Goal: Transaction & Acquisition: Download file/media

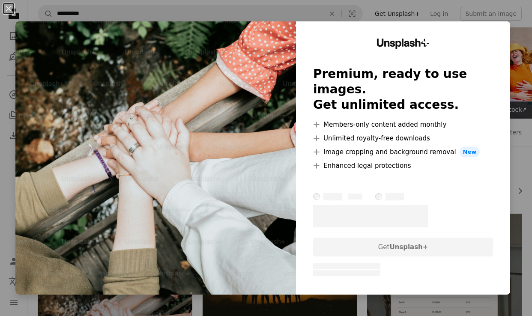
scroll to position [165, 0]
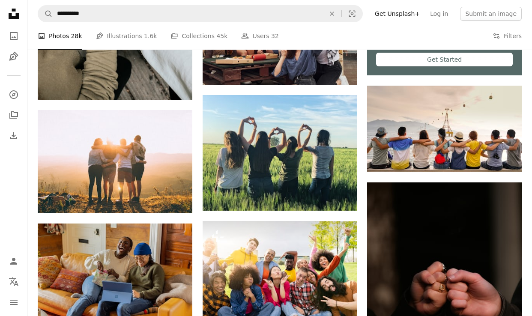
scroll to position [356, 0]
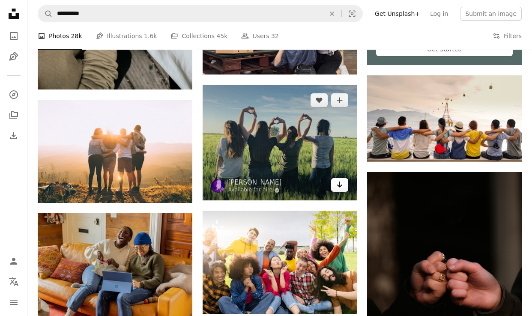
click at [338, 183] on icon "Arrow pointing down" at bounding box center [340, 185] width 7 height 10
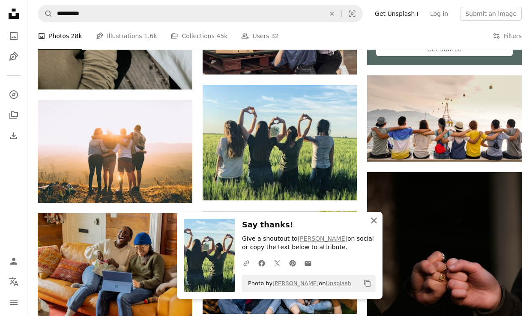
click at [377, 223] on icon "An X shape" at bounding box center [374, 221] width 10 height 10
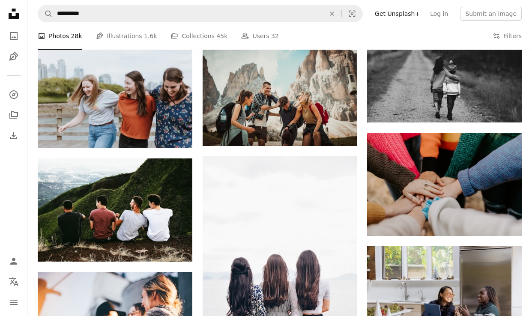
scroll to position [765, 0]
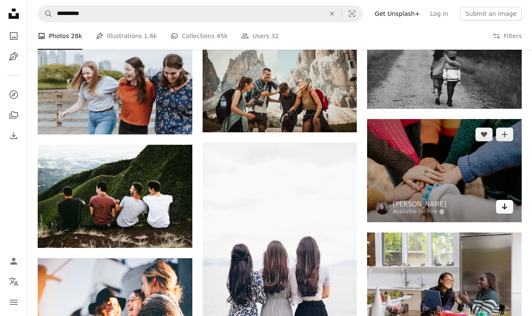
click at [504, 211] on icon "Arrow pointing down" at bounding box center [505, 206] width 7 height 10
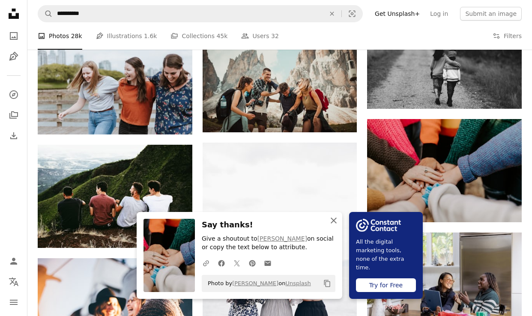
click at [334, 220] on icon "An X shape" at bounding box center [334, 221] width 10 height 10
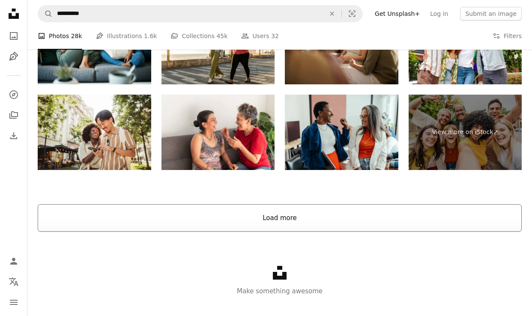
scroll to position [1416, 0]
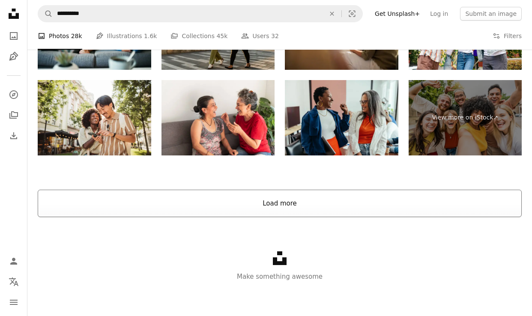
click at [287, 204] on button "Load more" at bounding box center [280, 203] width 484 height 27
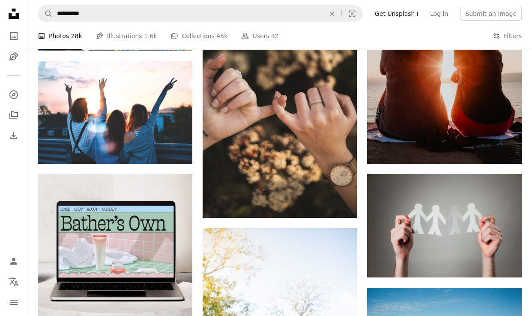
scroll to position [1417, 0]
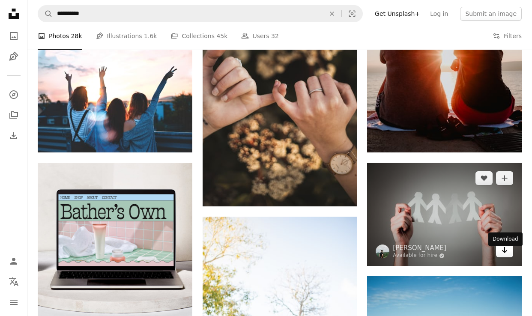
click at [507, 253] on icon "Download" at bounding box center [505, 250] width 6 height 6
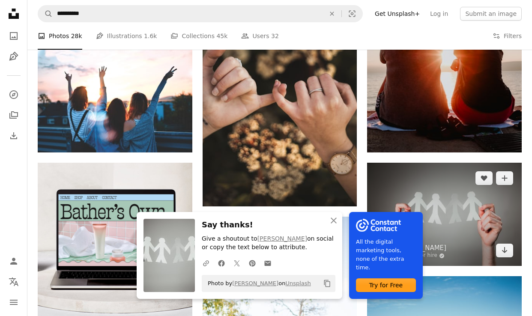
click at [458, 235] on img at bounding box center [444, 214] width 155 height 103
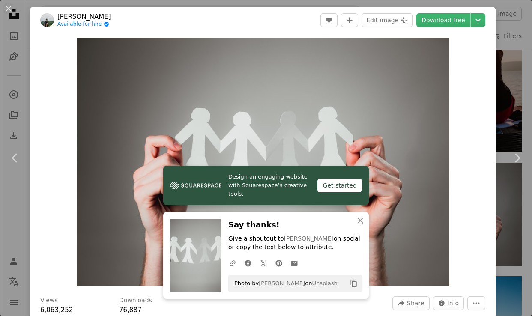
click at [520, 63] on div "An X shape Chevron left Chevron right Design an engaging website with Squarespa…" at bounding box center [266, 158] width 532 height 316
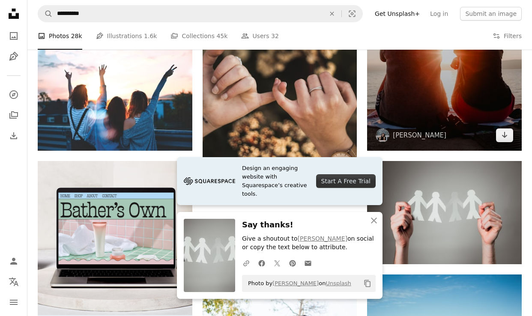
scroll to position [1458, 0]
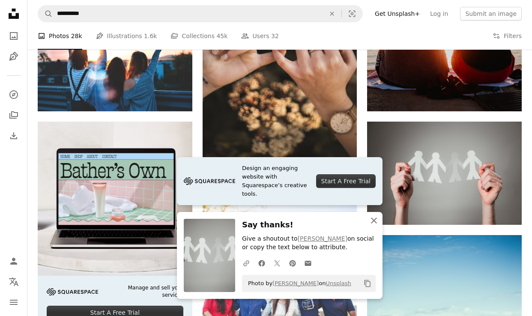
click at [376, 221] on icon "An X shape" at bounding box center [374, 221] width 10 height 10
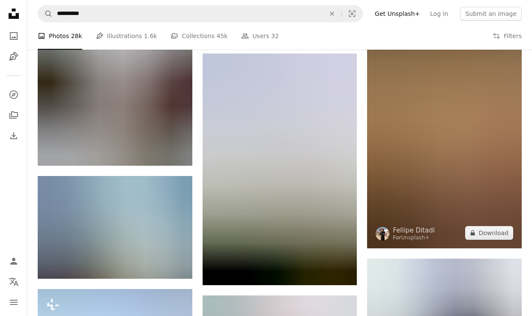
scroll to position [2041, 0]
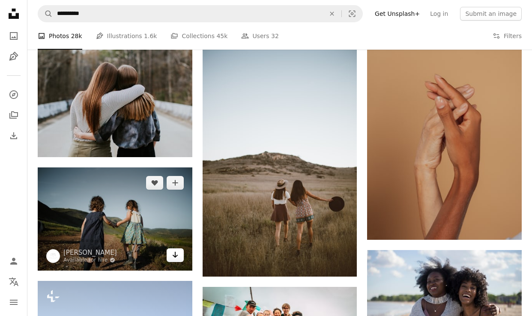
click at [172, 259] on icon "Arrow pointing down" at bounding box center [175, 255] width 7 height 10
